Goal: Find specific page/section: Find specific page/section

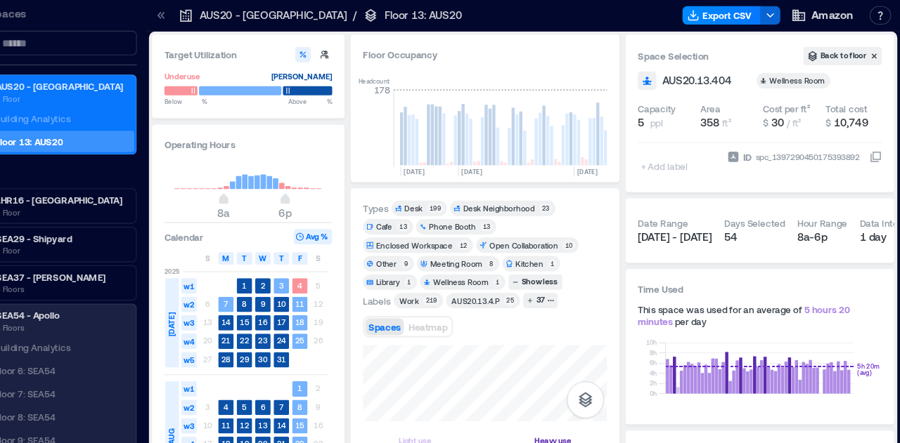
scroll to position [0, 410]
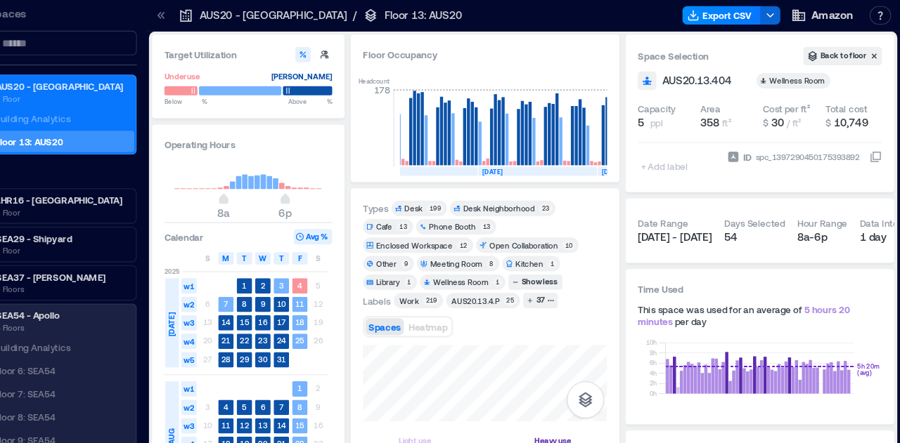
click at [223, 15] on icon at bounding box center [223, 14] width 4 height 6
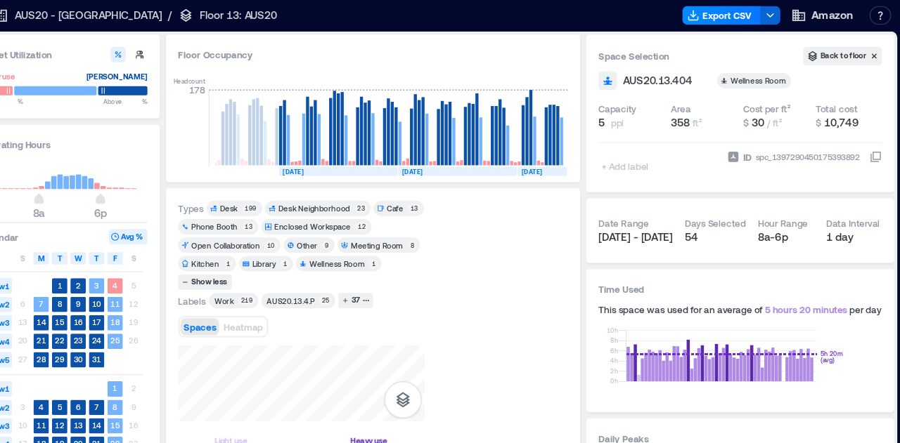
scroll to position [0, 314]
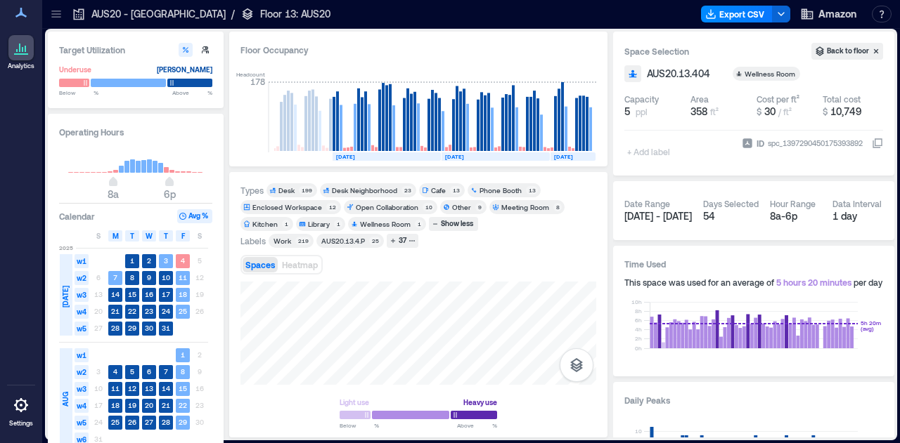
click at [56, 15] on icon at bounding box center [56, 14] width 14 height 14
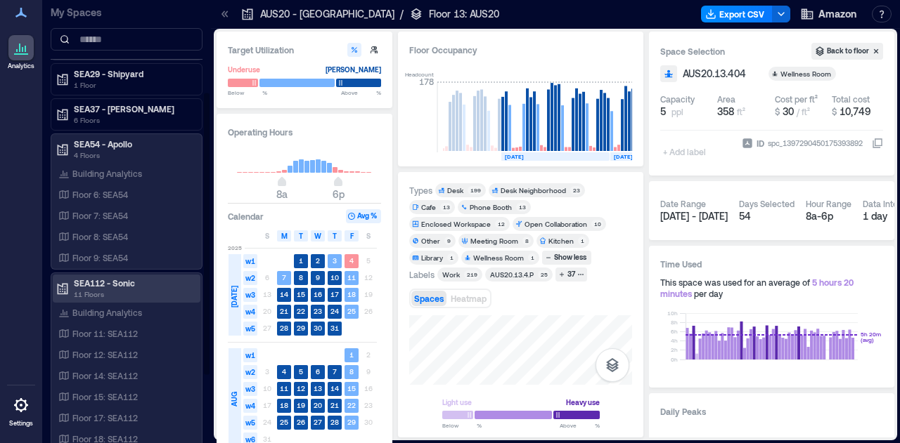
click at [96, 275] on div "SEA112 - Sonic 11 Floors" at bounding box center [127, 289] width 148 height 28
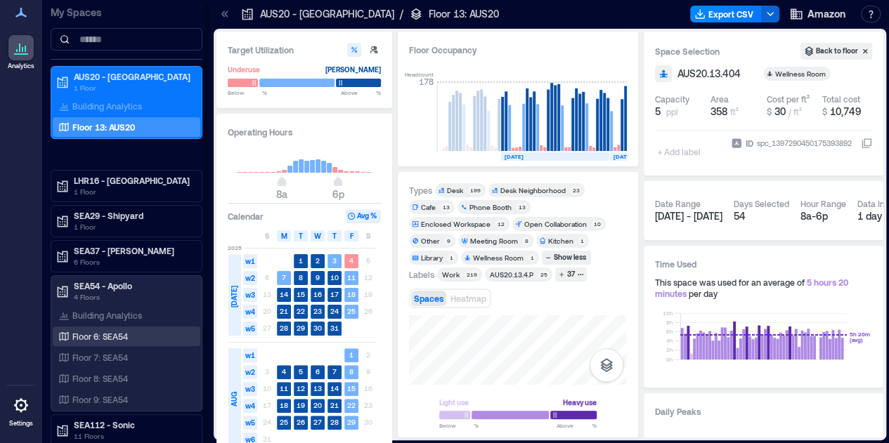
scroll to position [1, 0]
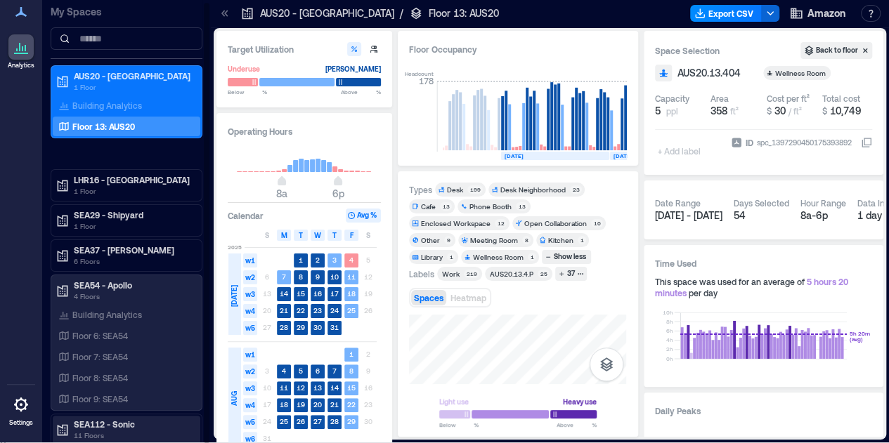
click at [95, 419] on p "SEA112 - Sonic" at bounding box center [133, 424] width 118 height 11
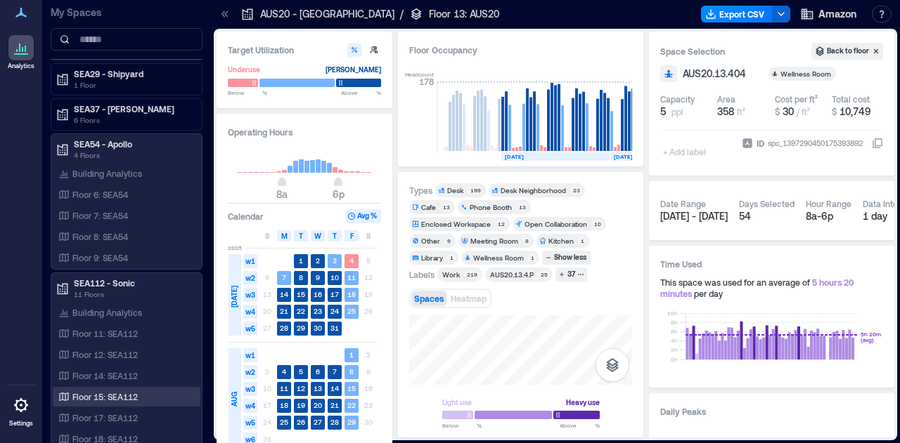
scroll to position [254, 0]
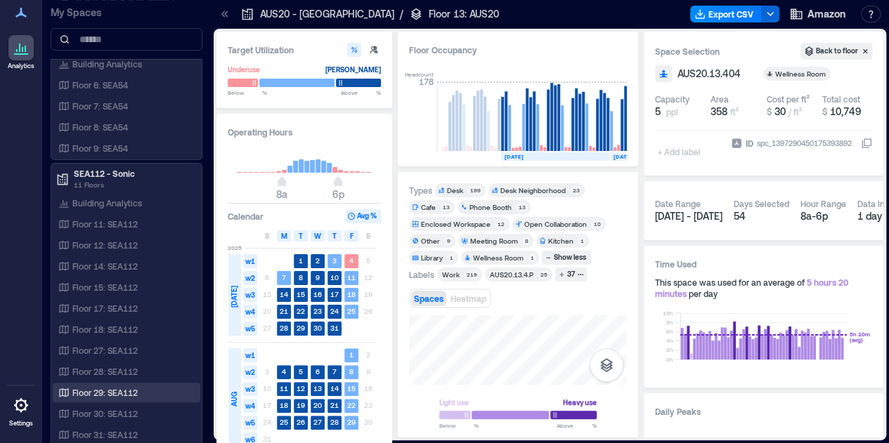
click at [83, 391] on p "Floor 29: SEA112" at bounding box center [104, 392] width 65 height 11
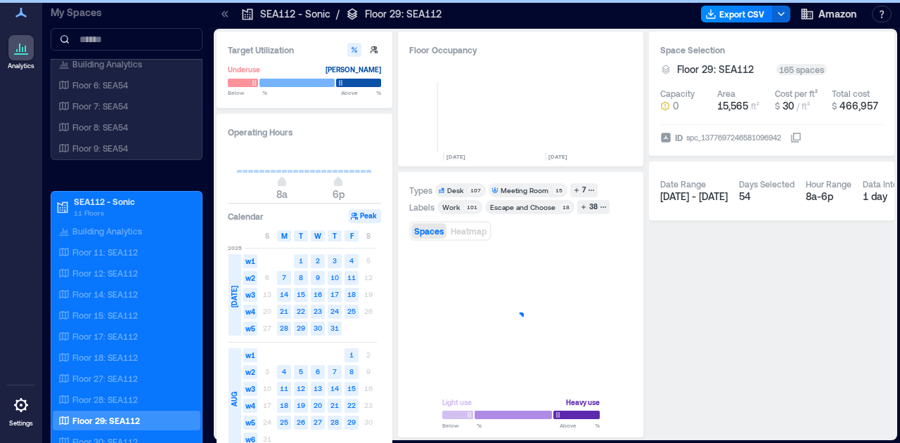
scroll to position [0, 670]
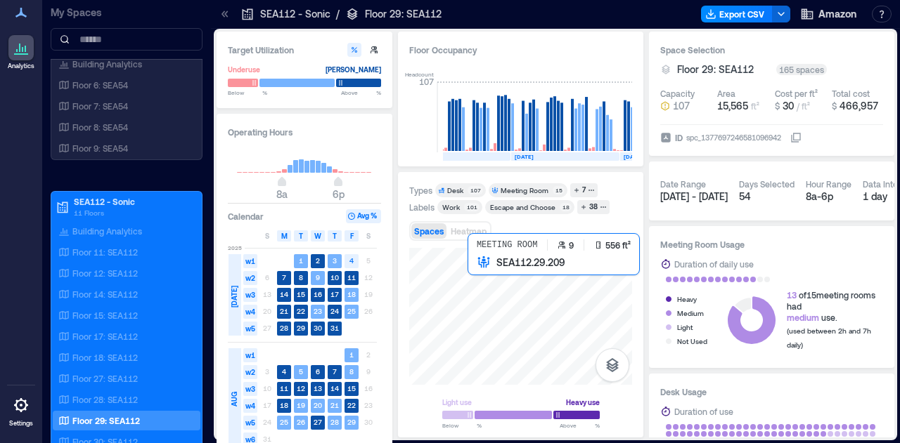
click at [528, 352] on div at bounding box center [520, 316] width 223 height 137
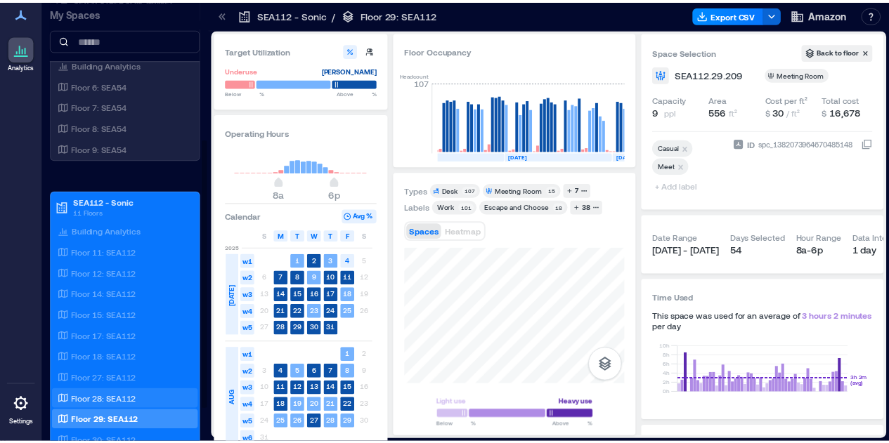
scroll to position [282, 0]
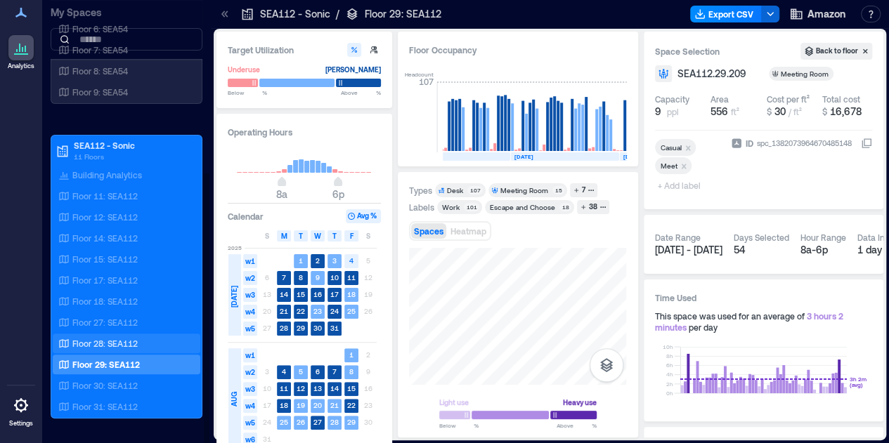
click at [99, 341] on p "Floor 28: SEA112" at bounding box center [104, 343] width 65 height 11
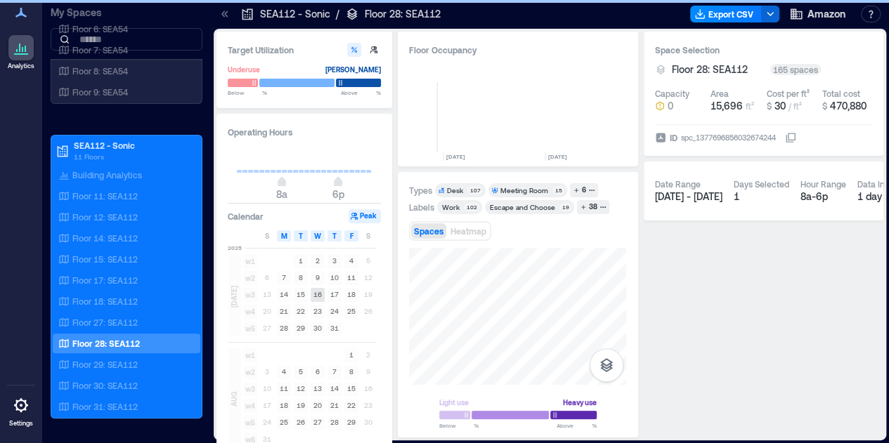
scroll to position [0, 715]
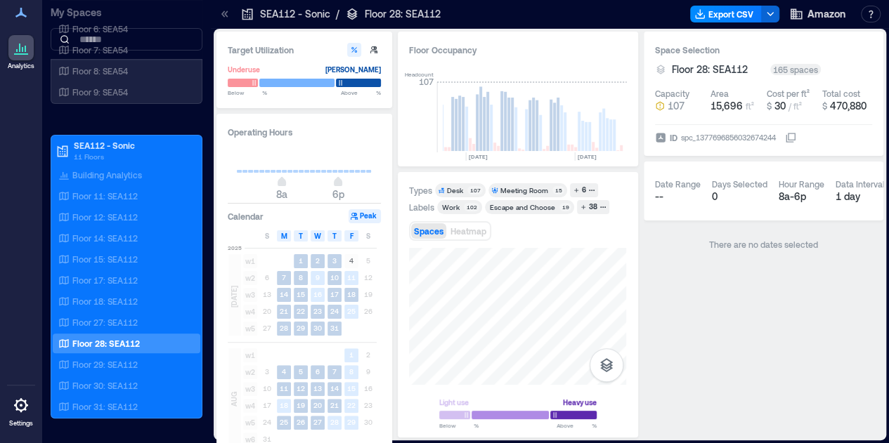
click at [371, 389] on div "Target Utilization Underuse [PERSON_NAME] Below ** % Above ** % Operating Hours…" at bounding box center [549, 235] width 667 height 406
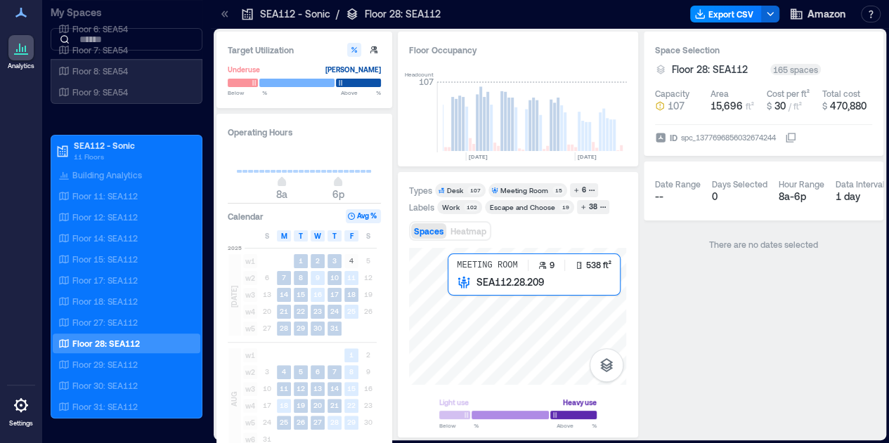
click at [500, 339] on div at bounding box center [517, 316] width 217 height 137
